Goal: Information Seeking & Learning: Learn about a topic

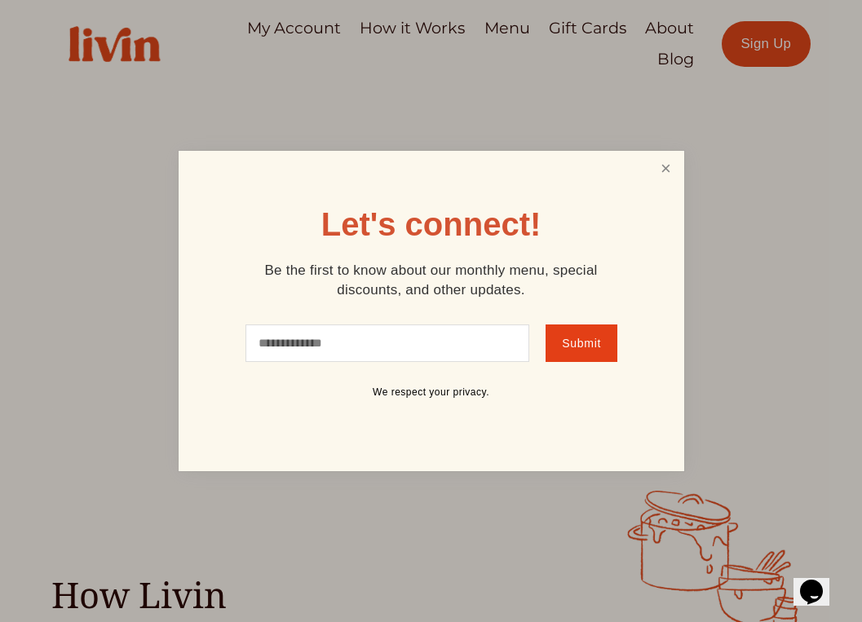
click at [664, 170] on link "Close" at bounding box center [665, 168] width 31 height 30
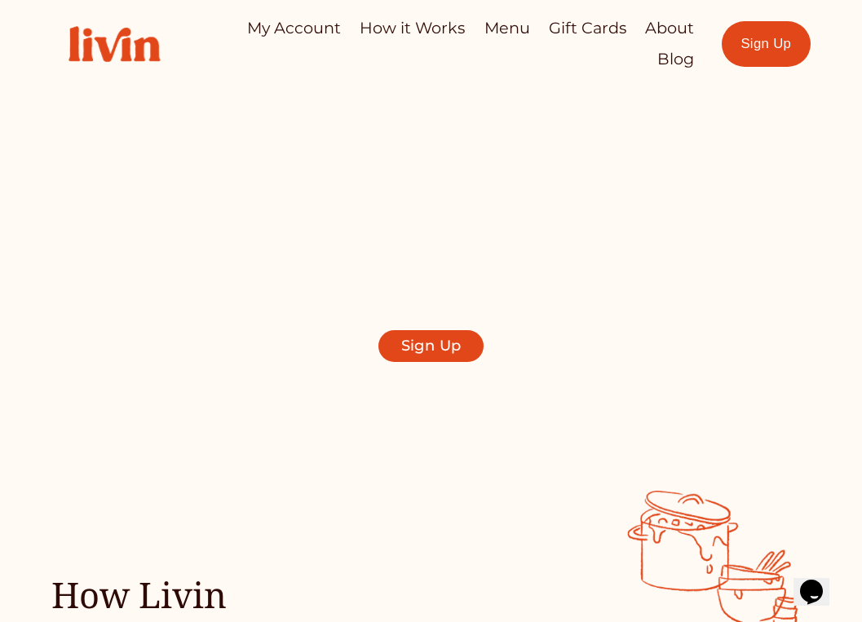
click at [388, 29] on link "How it Works" at bounding box center [412, 28] width 105 height 32
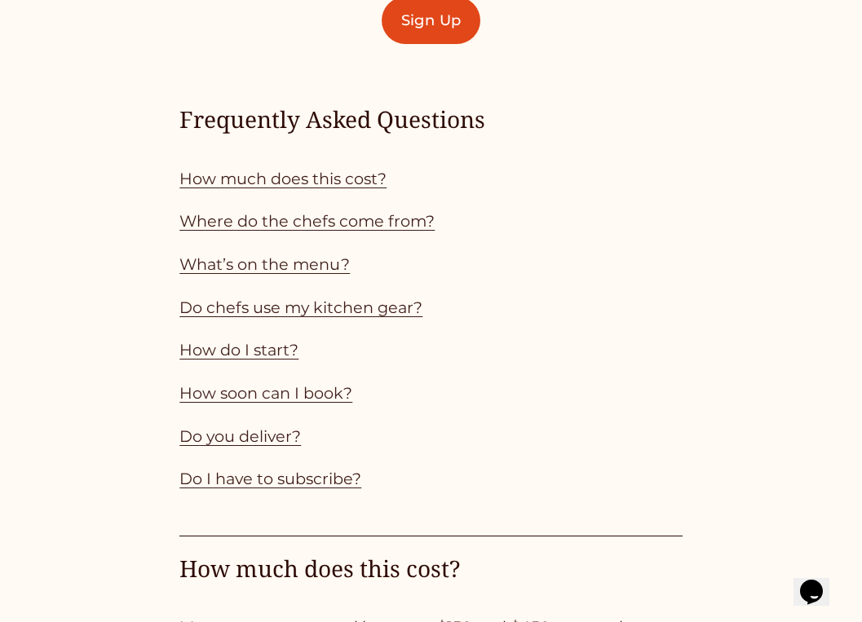
scroll to position [1240, 0]
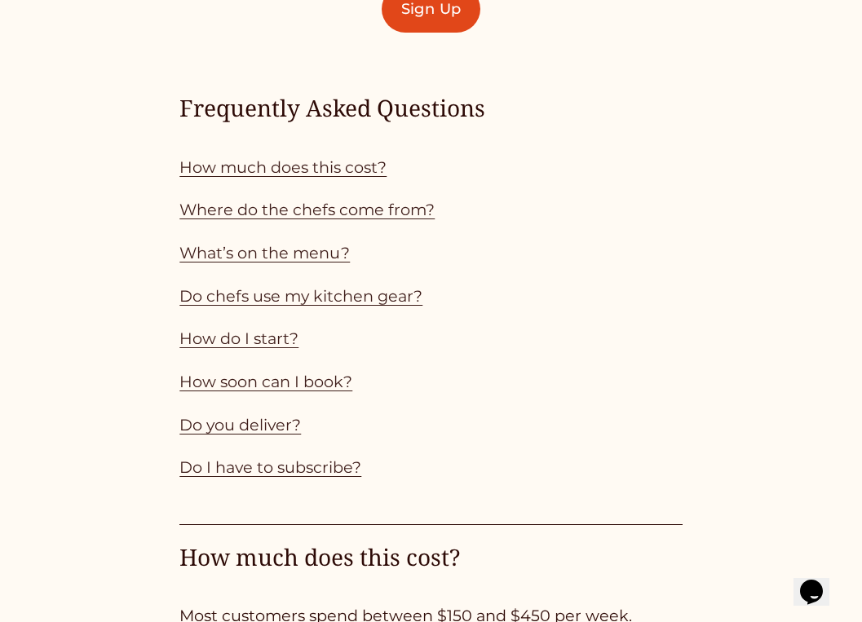
click at [347, 161] on p "How much does this cost?" at bounding box center [430, 167] width 502 height 29
click at [347, 177] on link "How much does this cost?" at bounding box center [282, 167] width 207 height 20
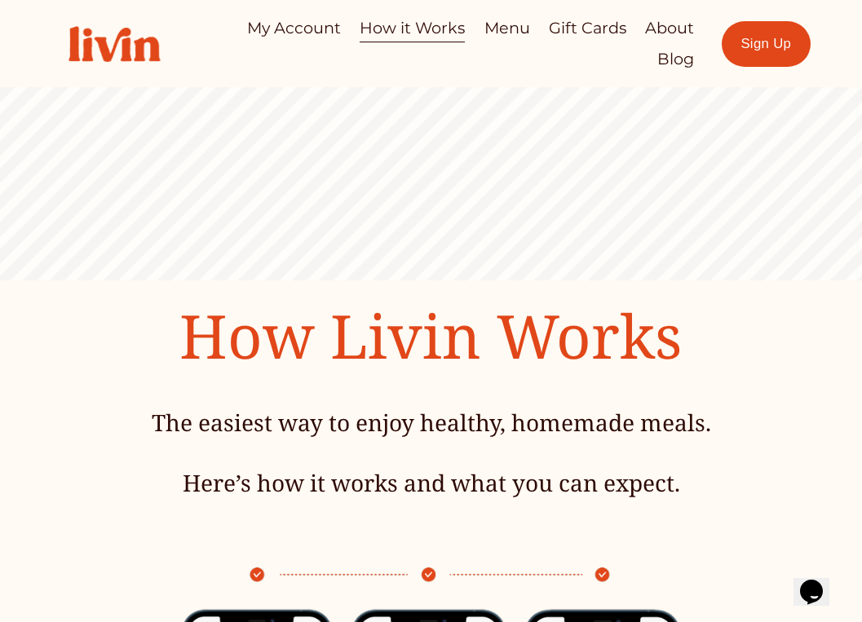
click at [514, 39] on link "Menu" at bounding box center [507, 28] width 46 height 32
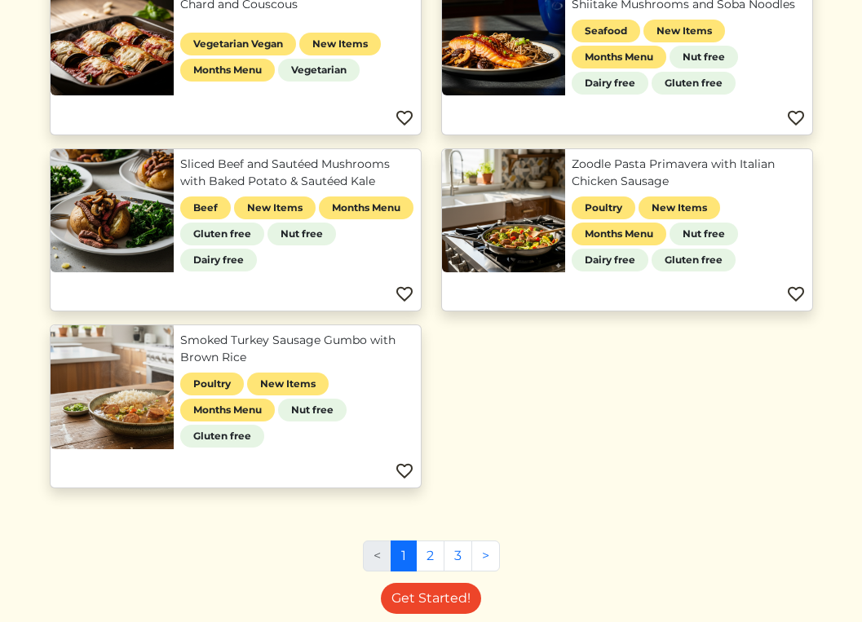
scroll to position [740, 0]
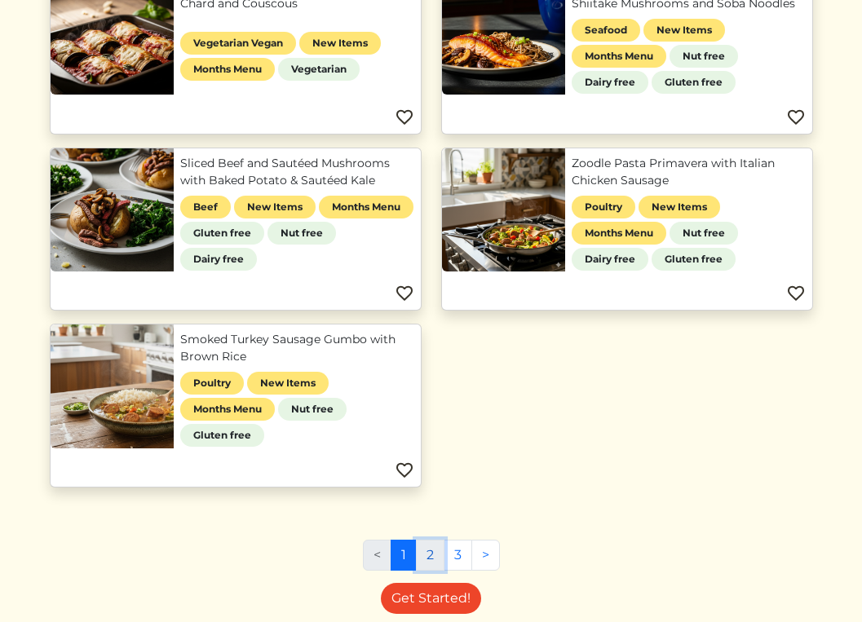
click at [434, 562] on link "2" at bounding box center [430, 555] width 29 height 31
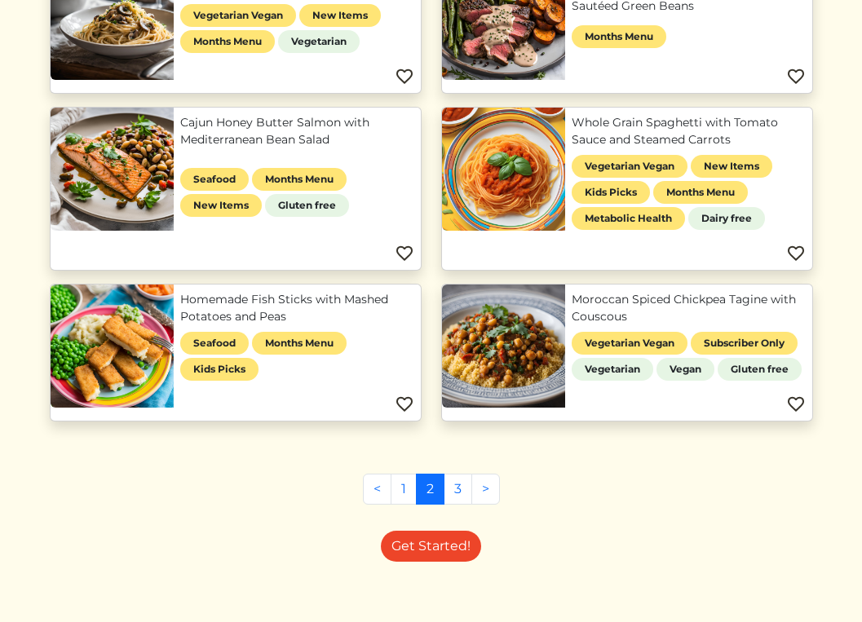
scroll to position [1077, 0]
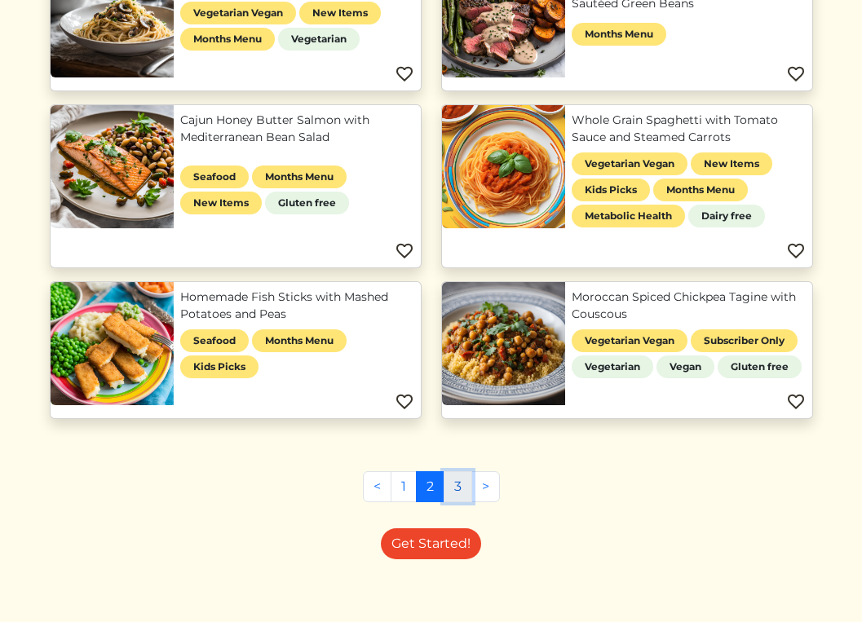
click at [462, 501] on link "3" at bounding box center [457, 486] width 29 height 31
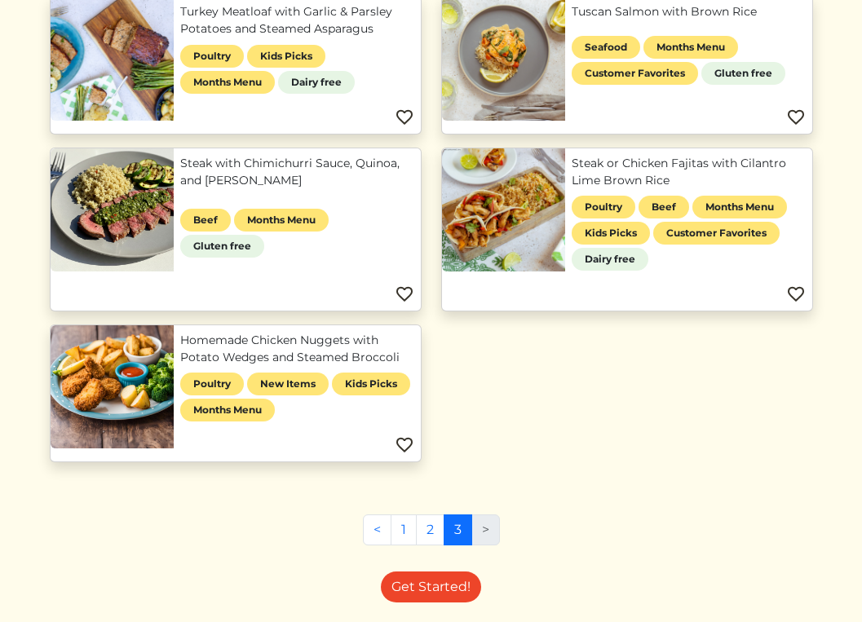
scroll to position [756, 0]
